Goal: Obtain resource: Obtain resource

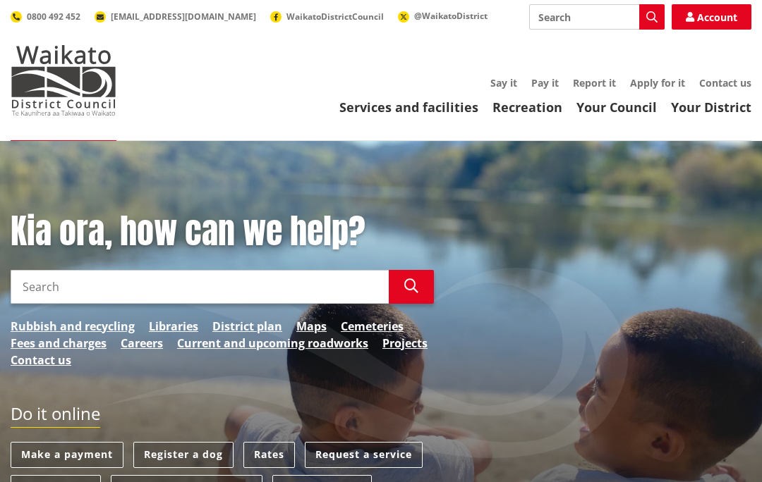
click at [271, 456] on link "Rates" at bounding box center [268, 455] width 51 height 26
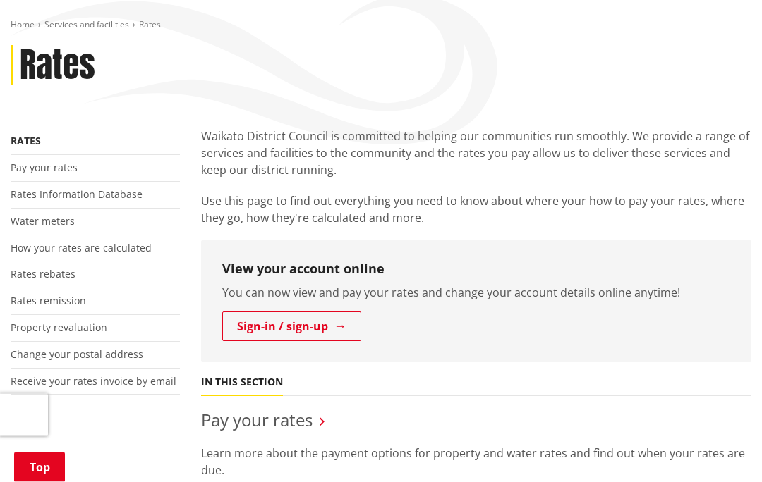
scroll to position [159, 0]
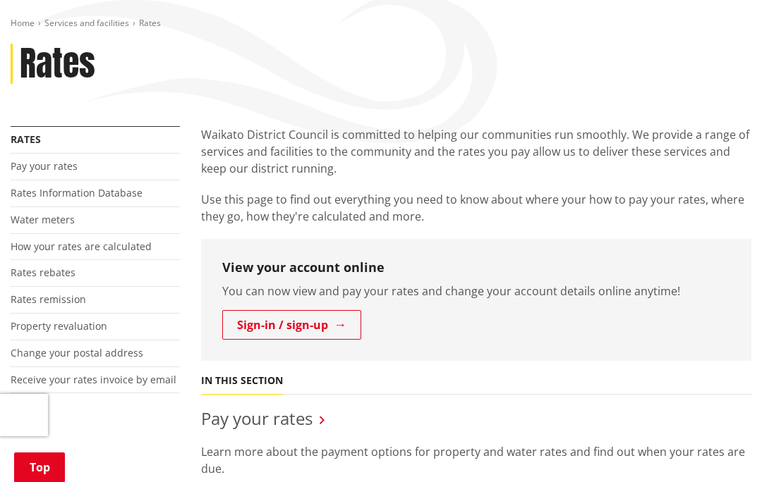
click at [318, 327] on link "Sign-in / sign-up" at bounding box center [291, 325] width 139 height 30
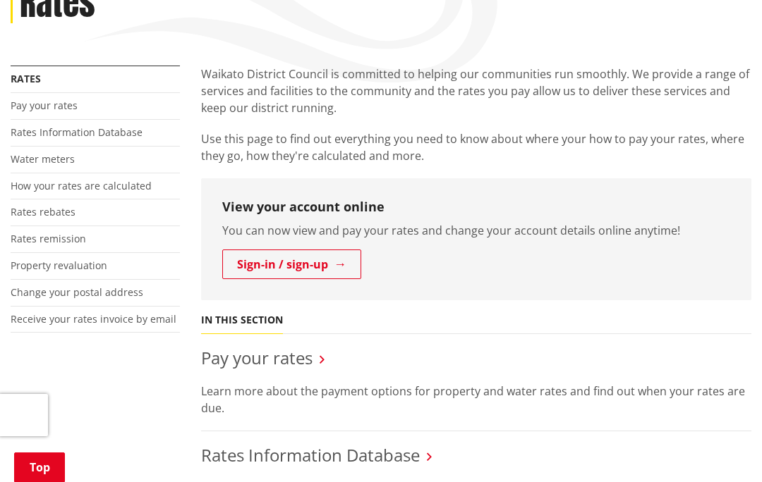
scroll to position [220, 0]
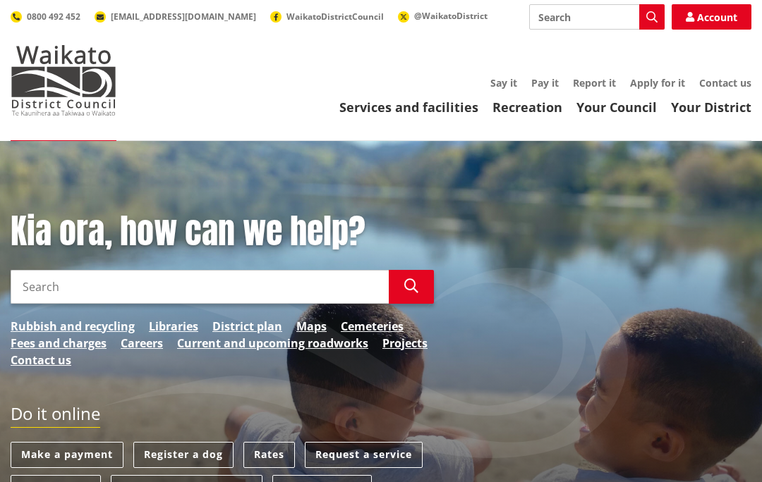
click at [231, 287] on input "Search" at bounding box center [200, 287] width 378 height 34
type input "Rates rebate calculator"
click at [413, 291] on icon "button" at bounding box center [411, 286] width 14 height 14
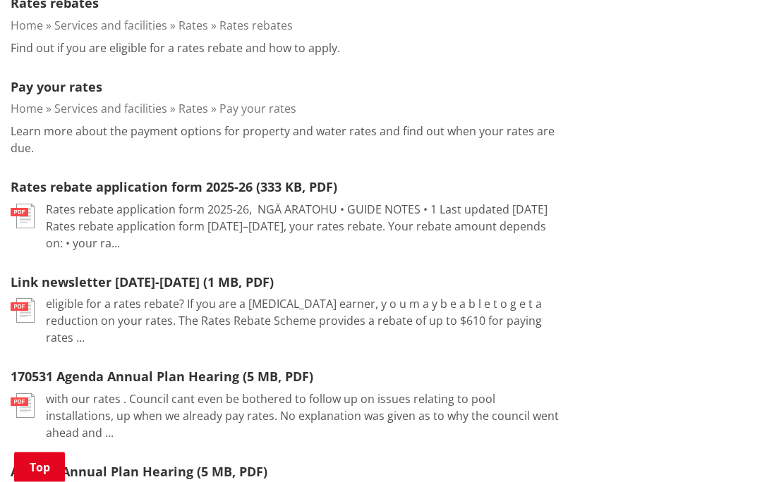
scroll to position [475, 0]
click at [105, 193] on link "Rates rebate application form 2025-26 (333 KB, PDF)" at bounding box center [174, 186] width 327 height 17
